Goal: Find specific page/section: Find specific page/section

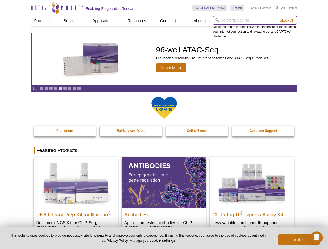
click at [254, 20] on input "search" at bounding box center [254, 20] width 84 height 9
click at [287, 20] on span "Search" at bounding box center [286, 20] width 15 height 4
click at [34, 88] on icon "Pause" at bounding box center [34, 88] width 3 height 3
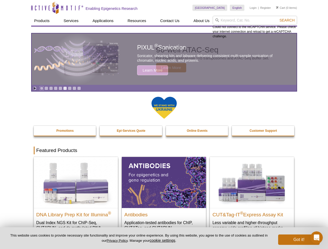
click at [41, 88] on link "Go to slide 1" at bounding box center [42, 88] width 4 height 4
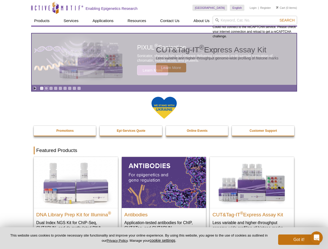
click at [46, 88] on link "Go to slide 2" at bounding box center [46, 88] width 4 height 4
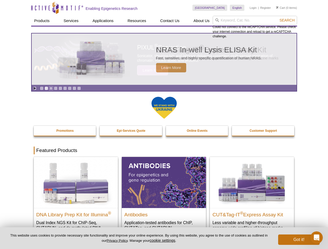
click at [51, 88] on link "Go to slide 3" at bounding box center [51, 88] width 4 height 4
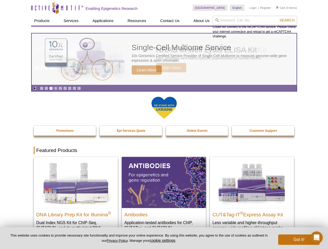
click at [55, 88] on link "Go to slide 4" at bounding box center [56, 88] width 4 height 4
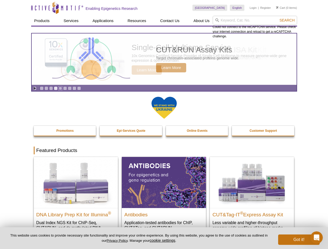
click at [60, 88] on link "Go to slide 5" at bounding box center [60, 88] width 4 height 4
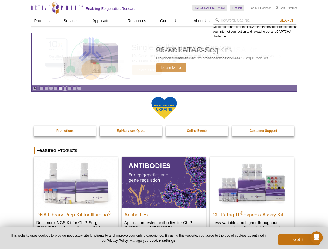
click at [65, 88] on link "Go to slide 6" at bounding box center [65, 88] width 4 height 4
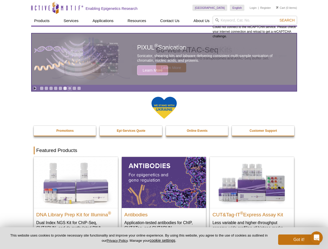
click at [70, 88] on link "Go to slide 7" at bounding box center [70, 88] width 4 height 4
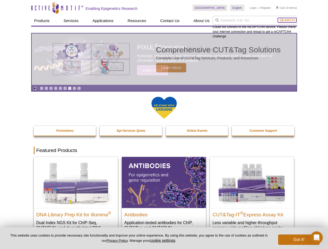
click at [287, 20] on span "Search" at bounding box center [286, 20] width 15 height 4
